Goal: Information Seeking & Learning: Learn about a topic

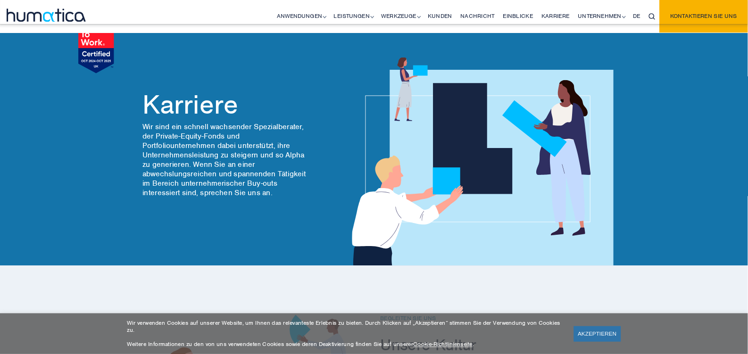
scroll to position [48, 0]
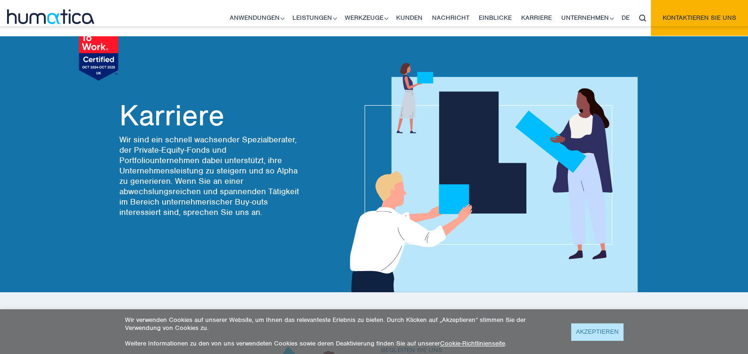
click at [590, 328] on link "AKZEPTIEREN" at bounding box center [597, 331] width 52 height 17
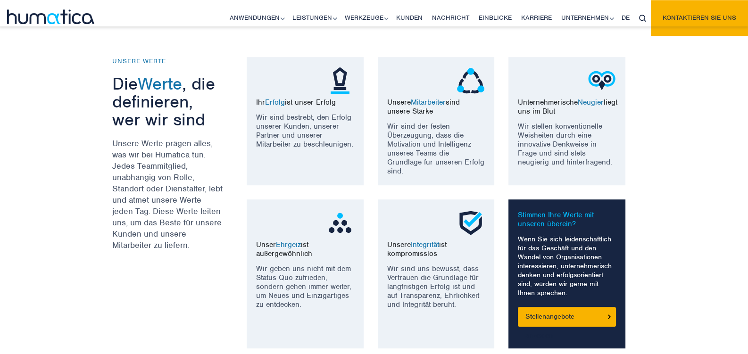
scroll to position [741, 0]
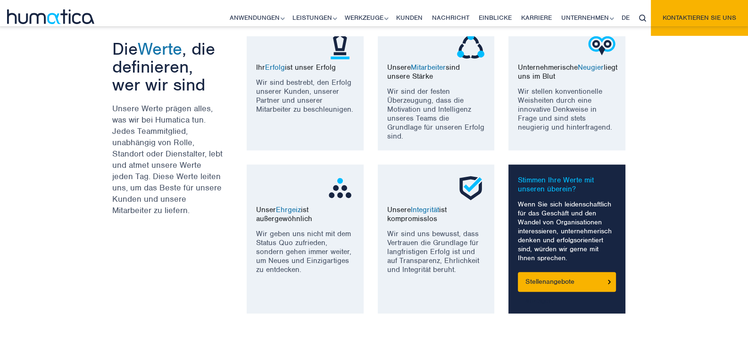
click at [35, 173] on div "UNSERE WERTE Die Werte , die definieren, wer wir sind Unsere Werte prägen alles…" at bounding box center [374, 167] width 748 height 367
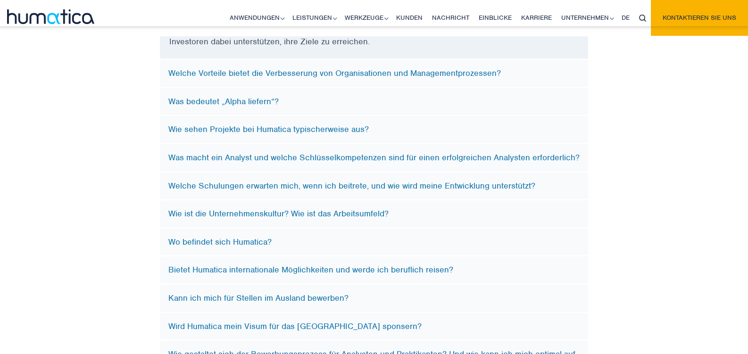
scroll to position [2869, 0]
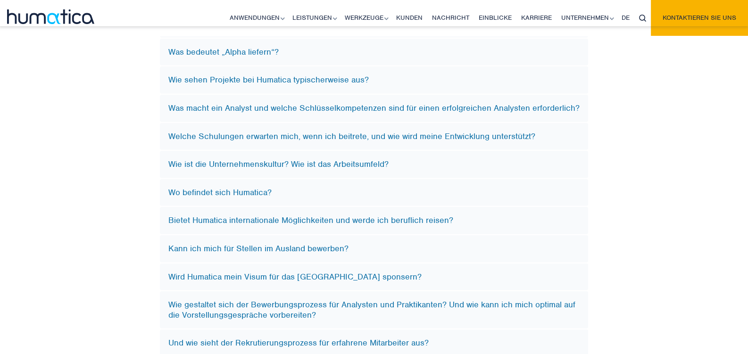
click at [190, 49] on font "Was bedeutet „Alpha liefern“?" at bounding box center [223, 52] width 110 height 10
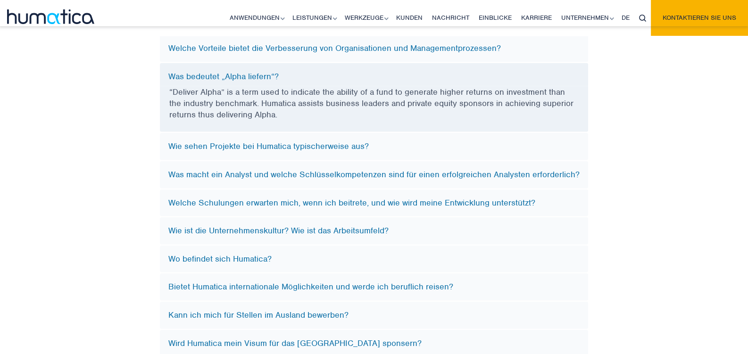
scroll to position [2727, 0]
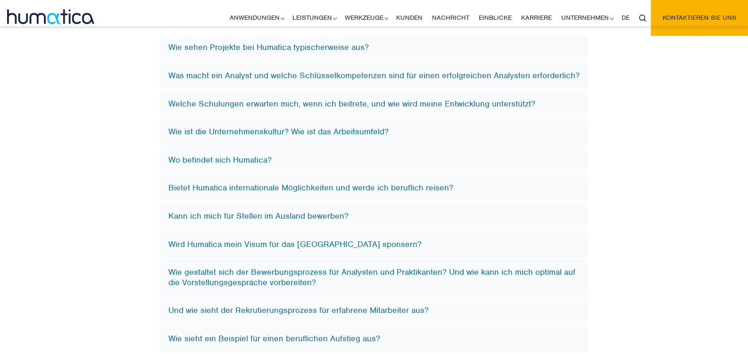
click at [211, 129] on font "Wie ist die Unternehmenskultur? Wie ist das Arbeitsumfeld?" at bounding box center [278, 131] width 220 height 10
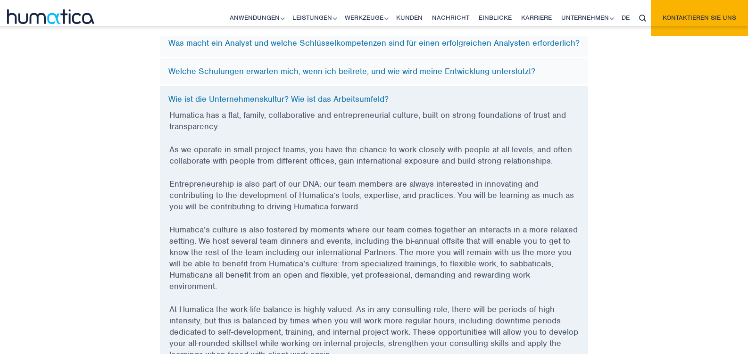
scroll to position [2766, 0]
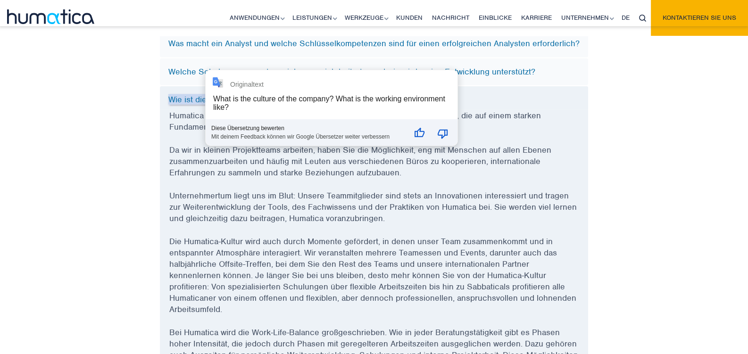
click at [211, 91] on div "Originaltext What is the culture of the company? What is the working environmen…" at bounding box center [332, 107] width 252 height 75
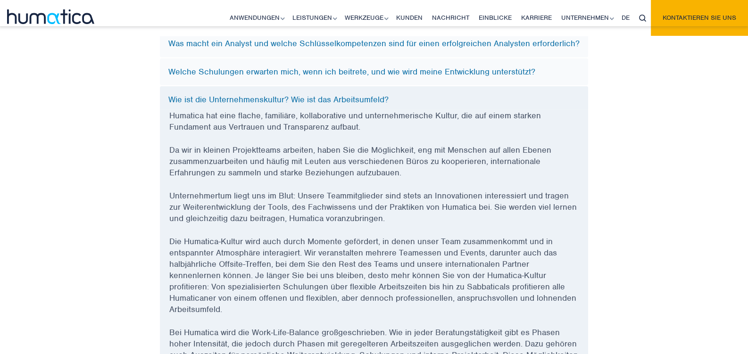
click at [175, 95] on font "Wie ist die Unternehmenskultur? Wie ist das Arbeitsumfeld?" at bounding box center [278, 99] width 220 height 10
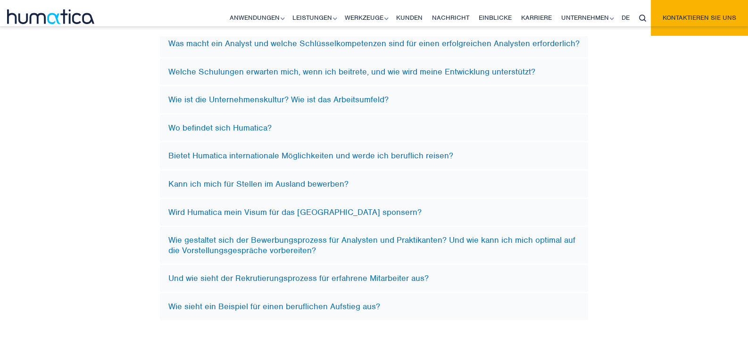
scroll to position [2816, 0]
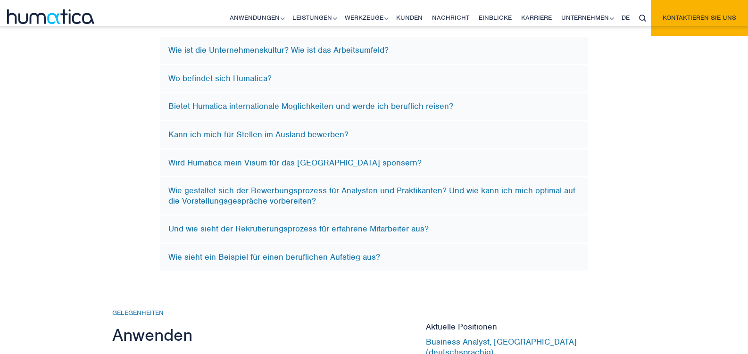
click at [218, 159] on font "Wird Humatica mein Visum für das [GEOGRAPHIC_DATA] sponsern?" at bounding box center [294, 162] width 253 height 10
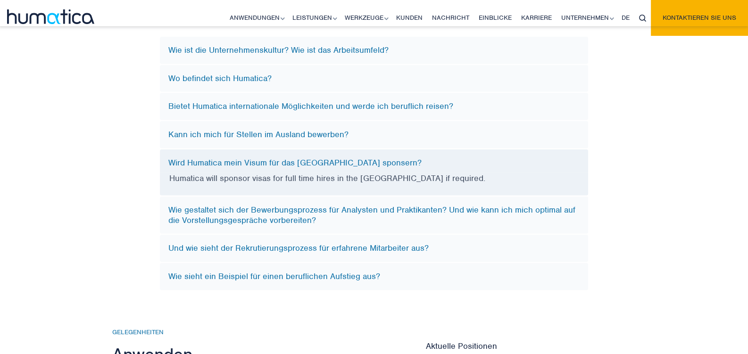
click at [120, 168] on div "FAQs Was macht Humatica? Humatica ist ein spezialisiertes Beratungsunternehmen,…" at bounding box center [373, 61] width 537 height 459
click at [219, 152] on div "Wird Humatica mein Visum für das [GEOGRAPHIC_DATA] sponsern?" at bounding box center [374, 161] width 428 height 24
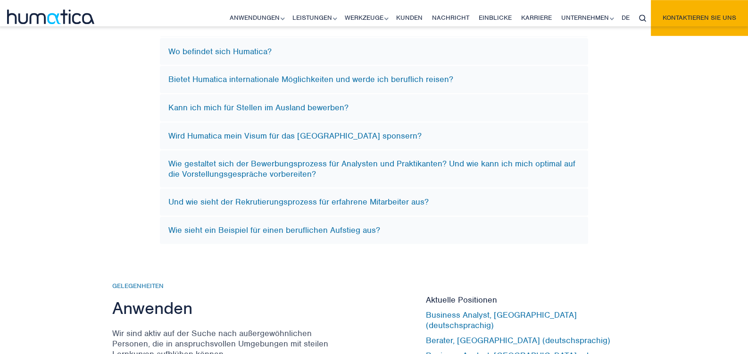
scroll to position [2865, 0]
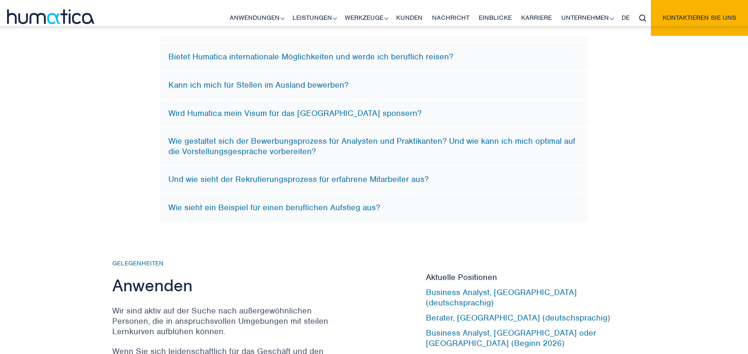
click at [249, 174] on font "Und wie sieht der Rekrutierungsprozess für erfahrene Mitarbeiter aus?" at bounding box center [298, 179] width 260 height 10
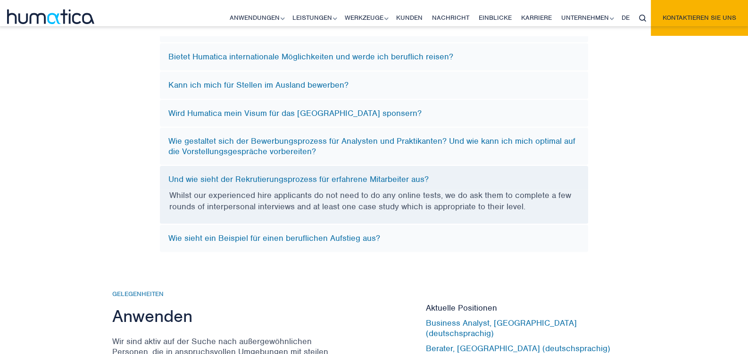
click at [83, 199] on div "FAQs Was macht Humatica? Humatica ist ein spezialisiertes Beratungsunternehmen,…" at bounding box center [374, 18] width 748 height 470
click at [225, 149] on font "Wie gestaltet sich der Bewerbungsprozess für Analysten und Praktikanten? Und wi…" at bounding box center [371, 146] width 407 height 21
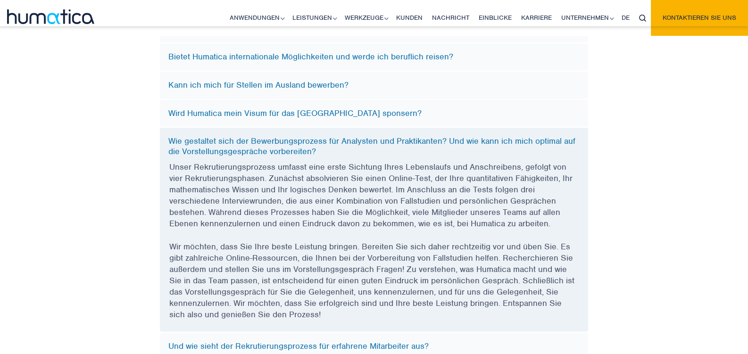
click at [30, 237] on div "FAQs Was macht Humatica? Humatica ist ein spezialisiertes Beratungsunternehmen,…" at bounding box center [374, 86] width 748 height 606
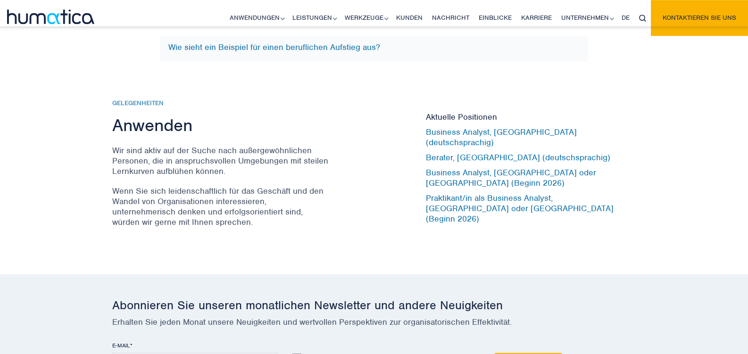
scroll to position [3212, 0]
